Goal: Submit feedback/report problem

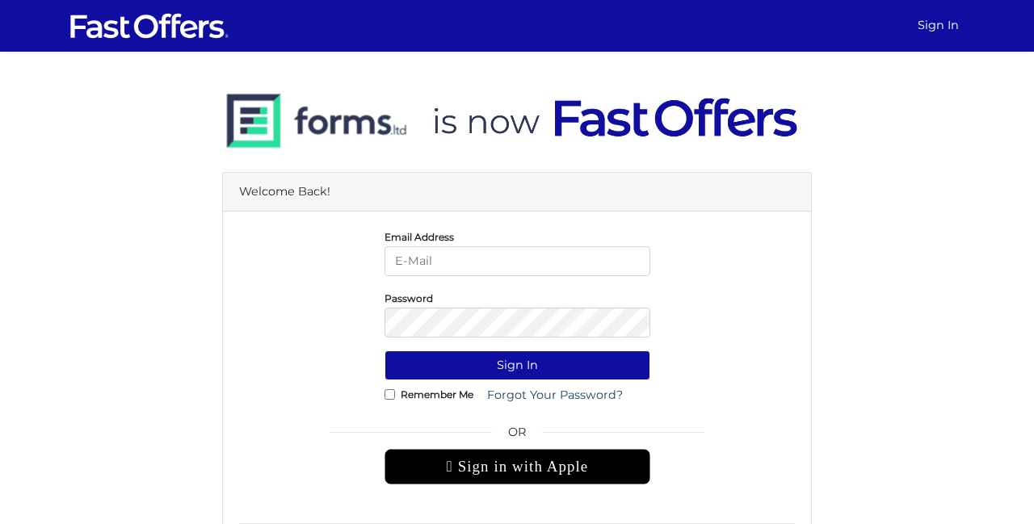
click at [545, 264] on input "email" at bounding box center [518, 261] width 266 height 30
type input "[EMAIL_ADDRESS][DOMAIN_NAME]"
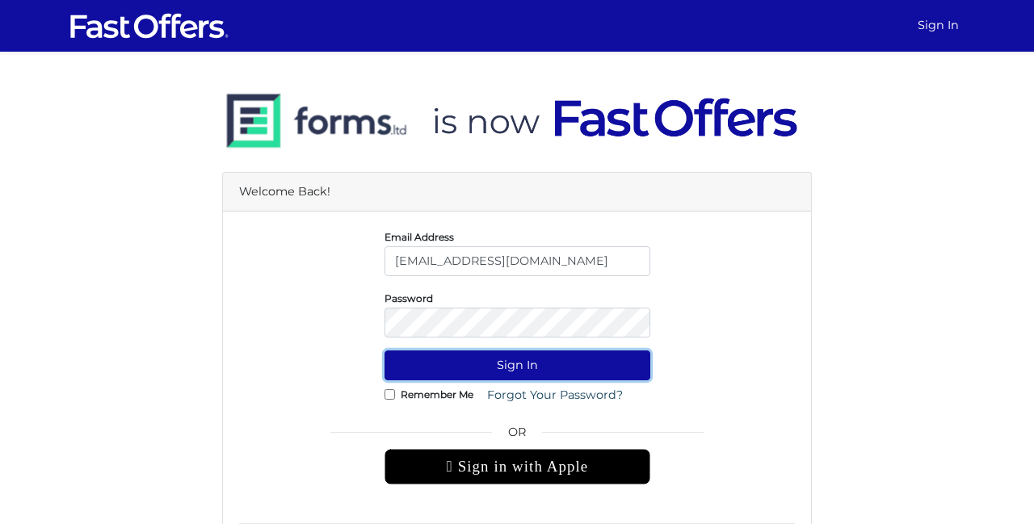
click at [510, 367] on button "Sign In" at bounding box center [518, 366] width 266 height 30
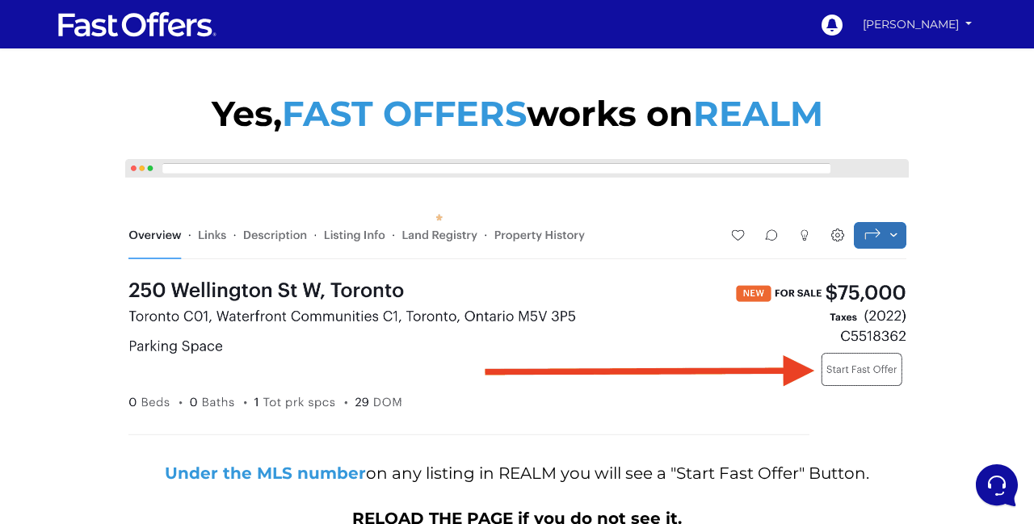
click at [946, 24] on link "Paul Ing" at bounding box center [917, 25] width 120 height 28
click at [1003, 143] on div "Yes, FAST OFFERS works on REALM Under the MLS number on any listing in REALM yo…" at bounding box center [517, 309] width 1034 height 488
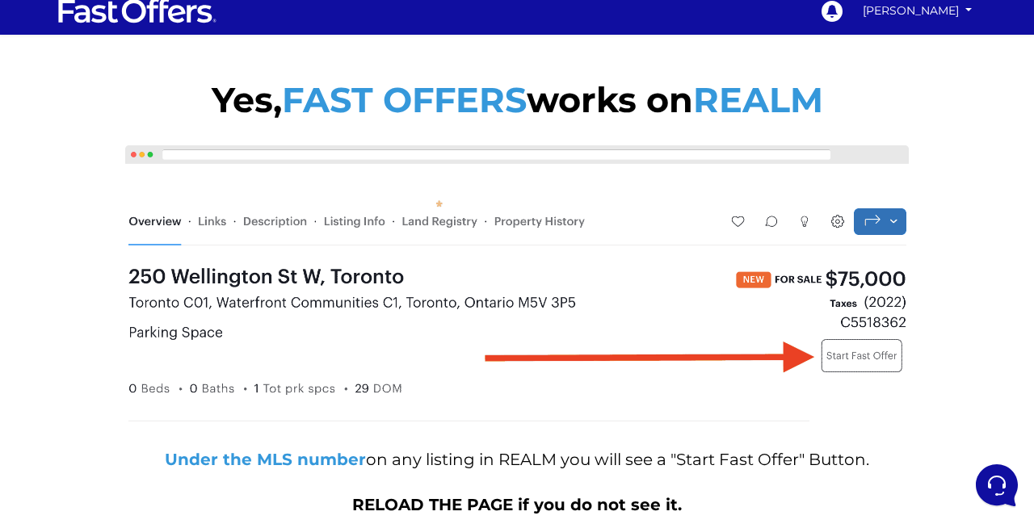
scroll to position [20, 0]
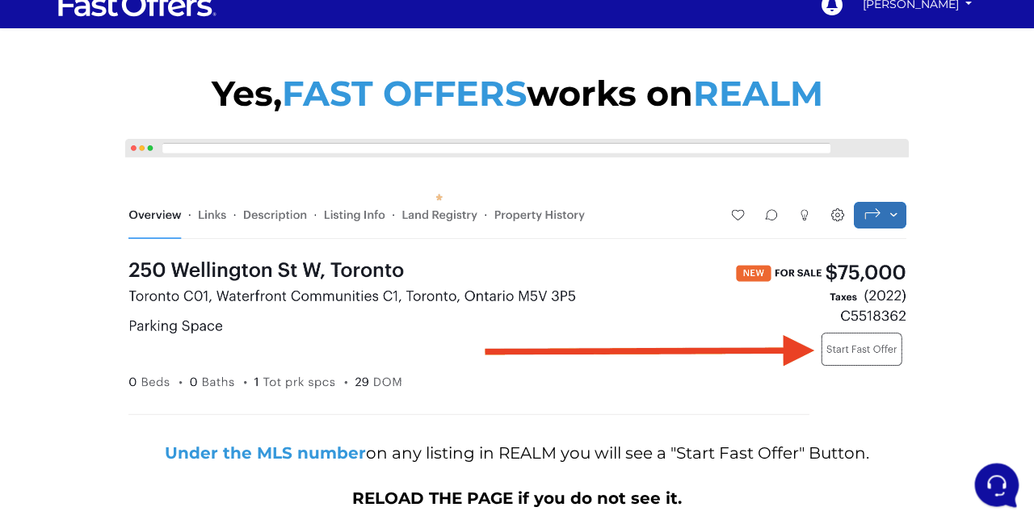
click at [986, 486] on icon at bounding box center [995, 484] width 42 height 42
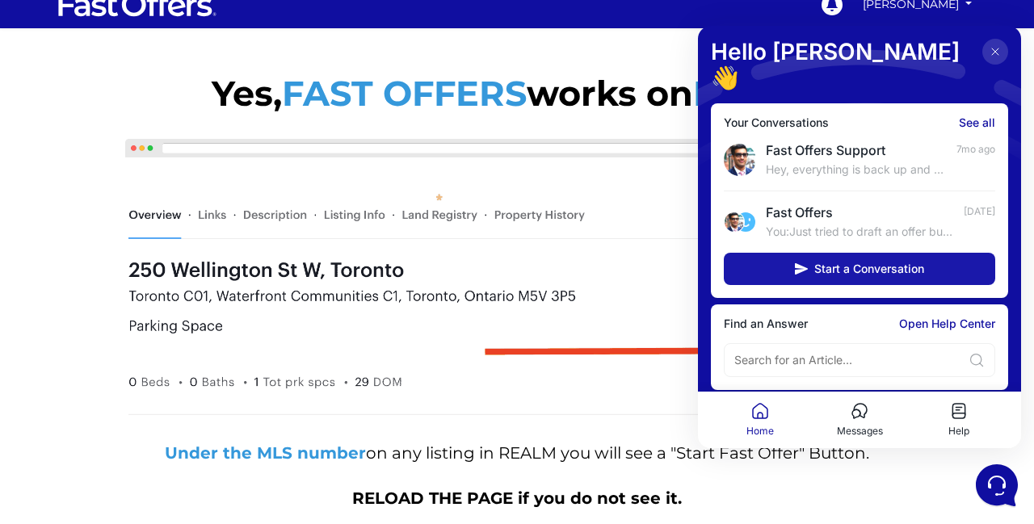
click at [804, 263] on icon at bounding box center [801, 269] width 13 height 13
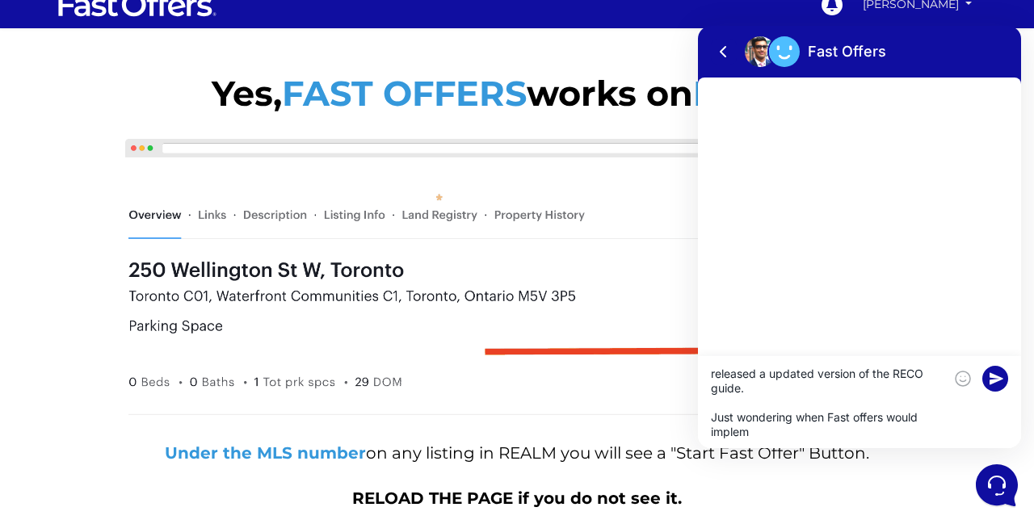
scroll to position [0, 0]
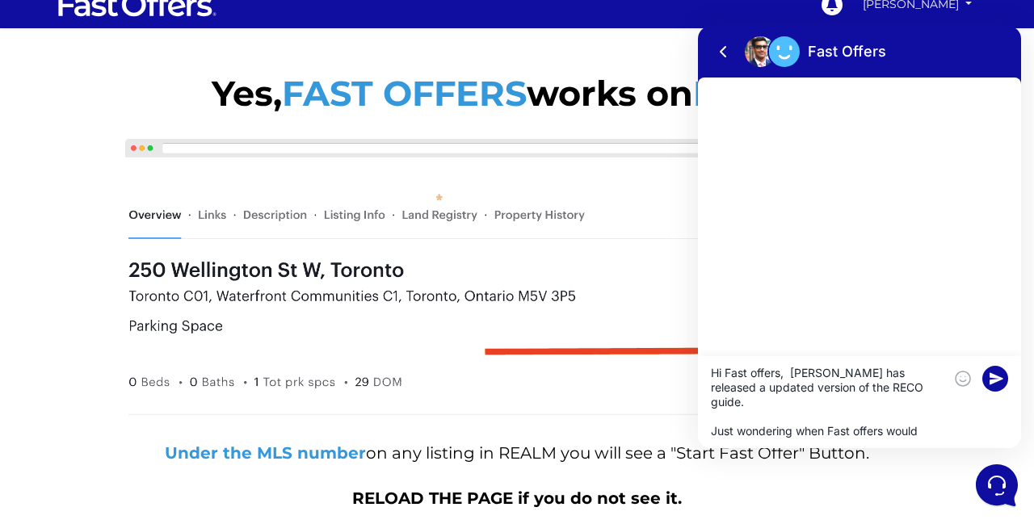
type textarea "Hi Fast offers, Reco has released a updated version of the RECO guide. Just won…"
click at [887, 238] on div at bounding box center [859, 217] width 323 height 279
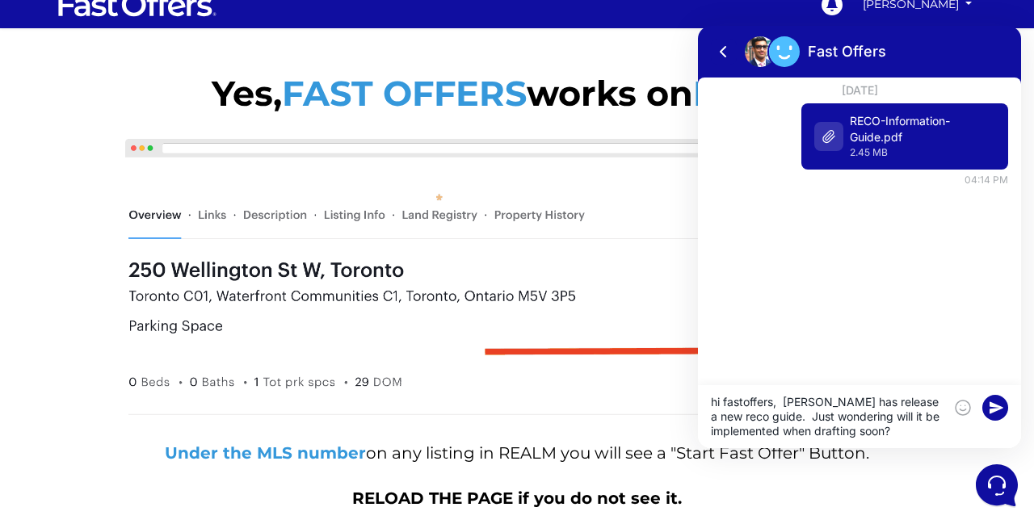
click at [716, 408] on textarea "hi fastoffers, RECO has release a new reco guide. Just wondering will it be imp…" at bounding box center [827, 417] width 233 height 44
type textarea "Hi fastoffers, RECO has release a new reco guide. Just wondering will it be imp…"
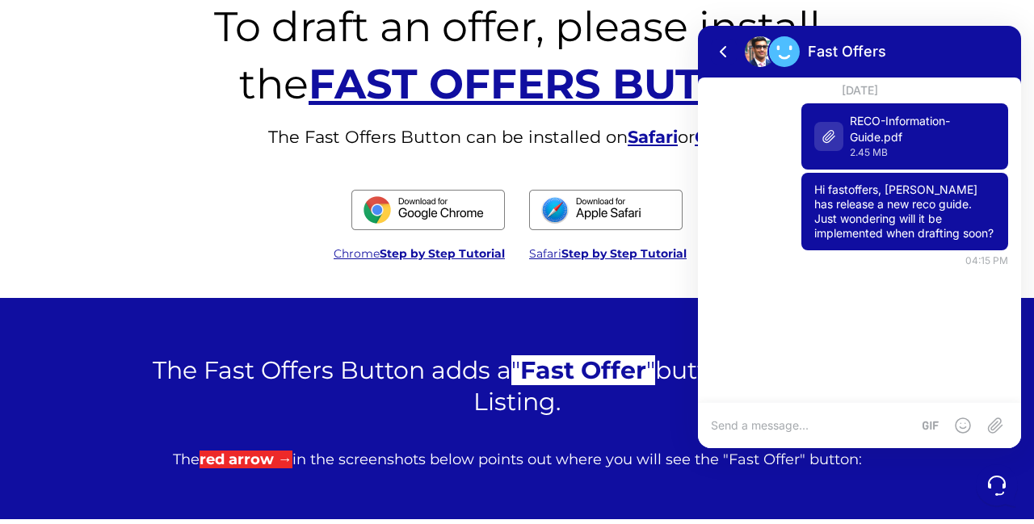
scroll to position [893, 0]
